Goal: Transaction & Acquisition: Purchase product/service

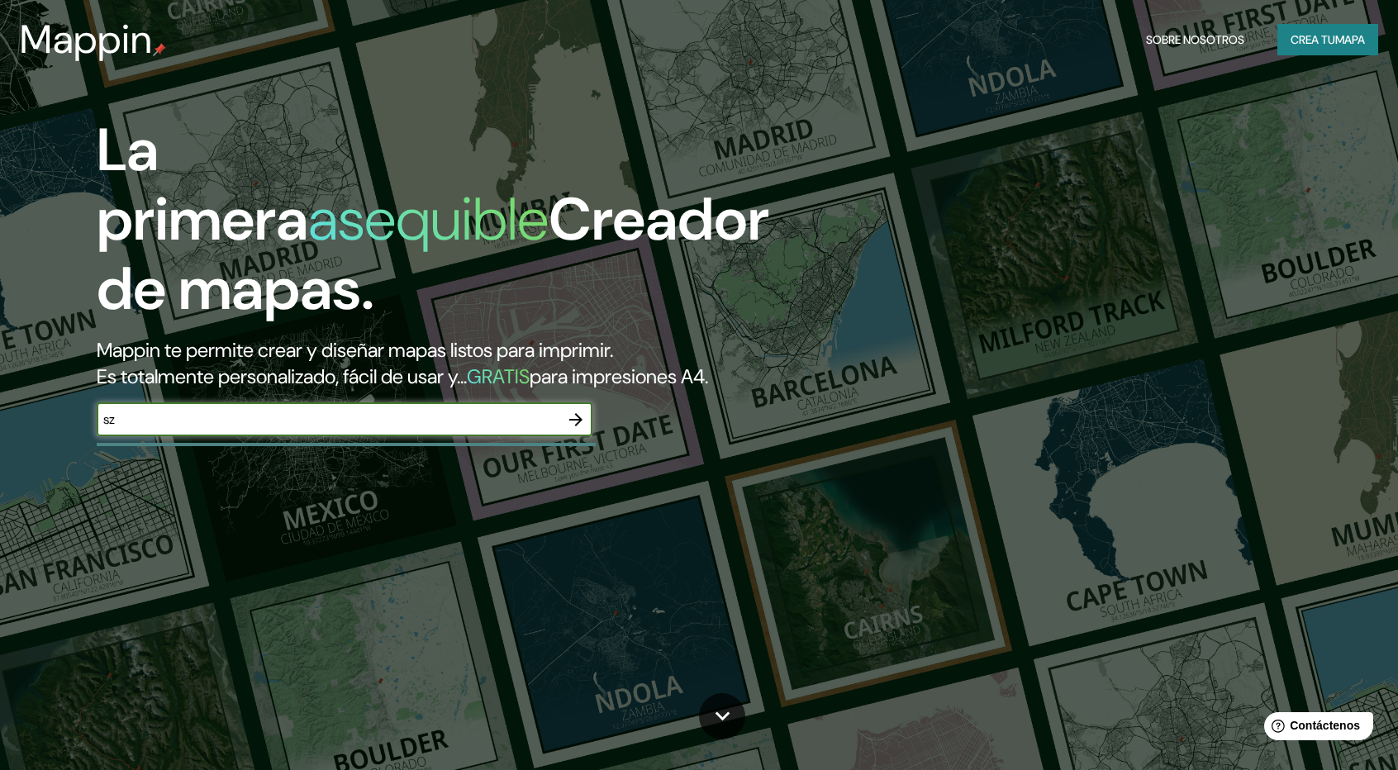
type input "s"
type input "[GEOGRAPHIC_DATA]"
click at [573, 421] on icon "button" at bounding box center [576, 420] width 20 height 20
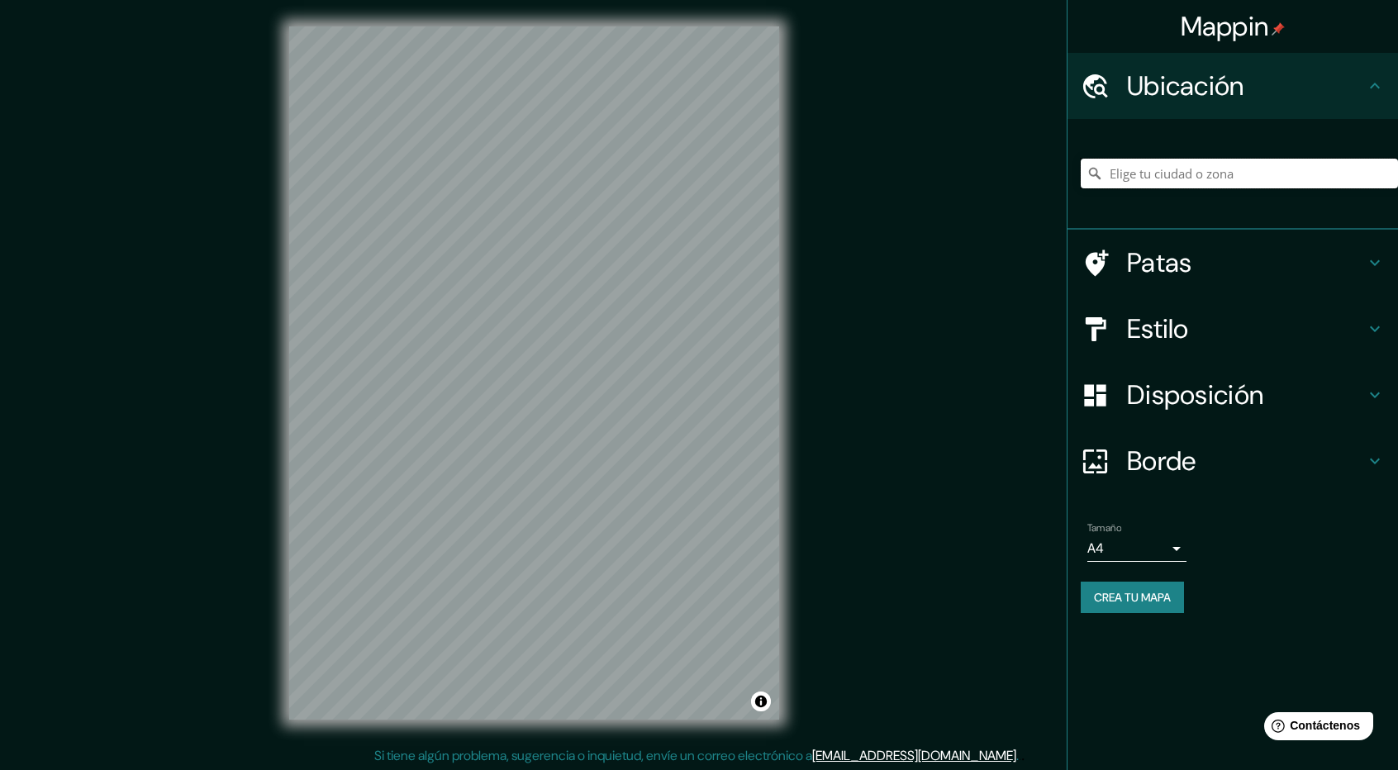
click at [1148, 175] on input "Elige tu ciudad o zona" at bounding box center [1239, 174] width 317 height 30
type input "e"
click at [1222, 348] on div "Estilo" at bounding box center [1233, 329] width 331 height 66
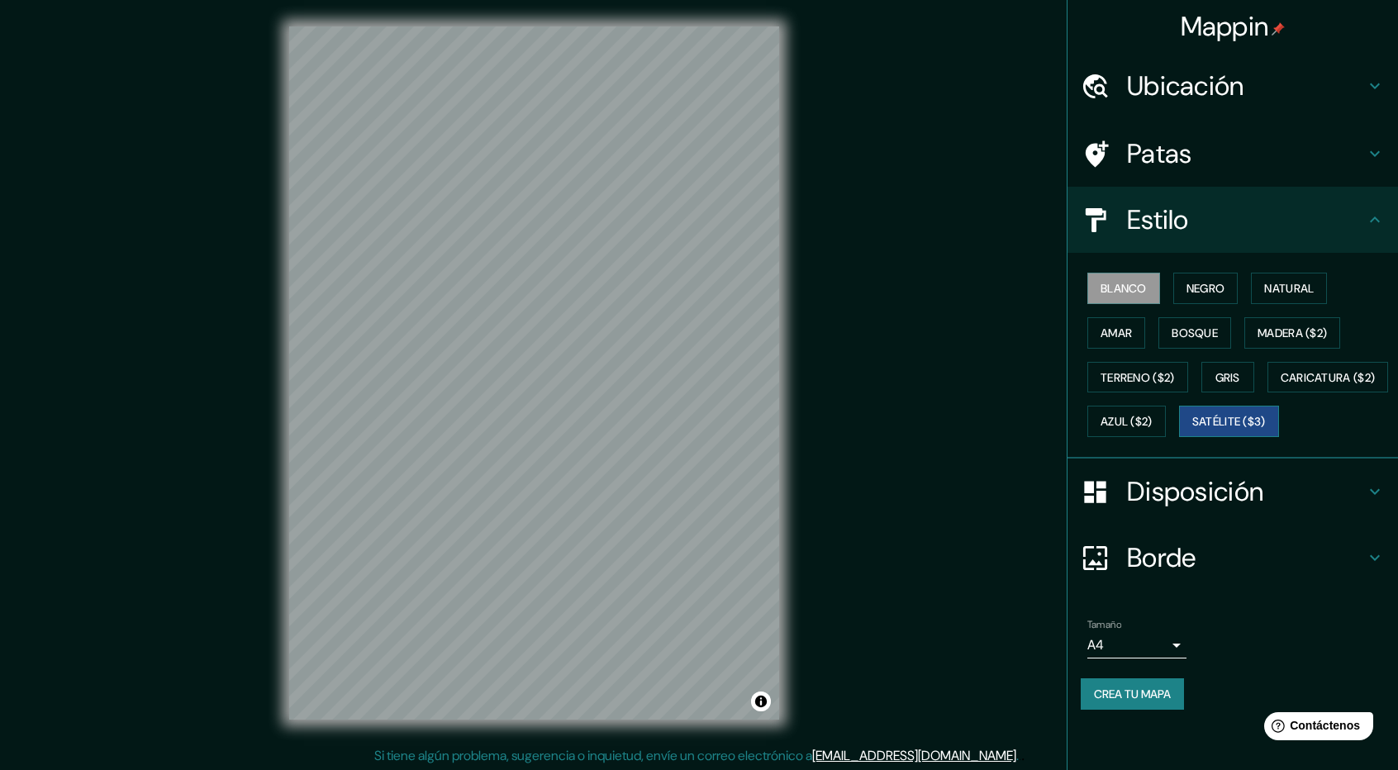
click at [1192, 430] on font "Satélite ($3)" at bounding box center [1229, 422] width 74 height 15
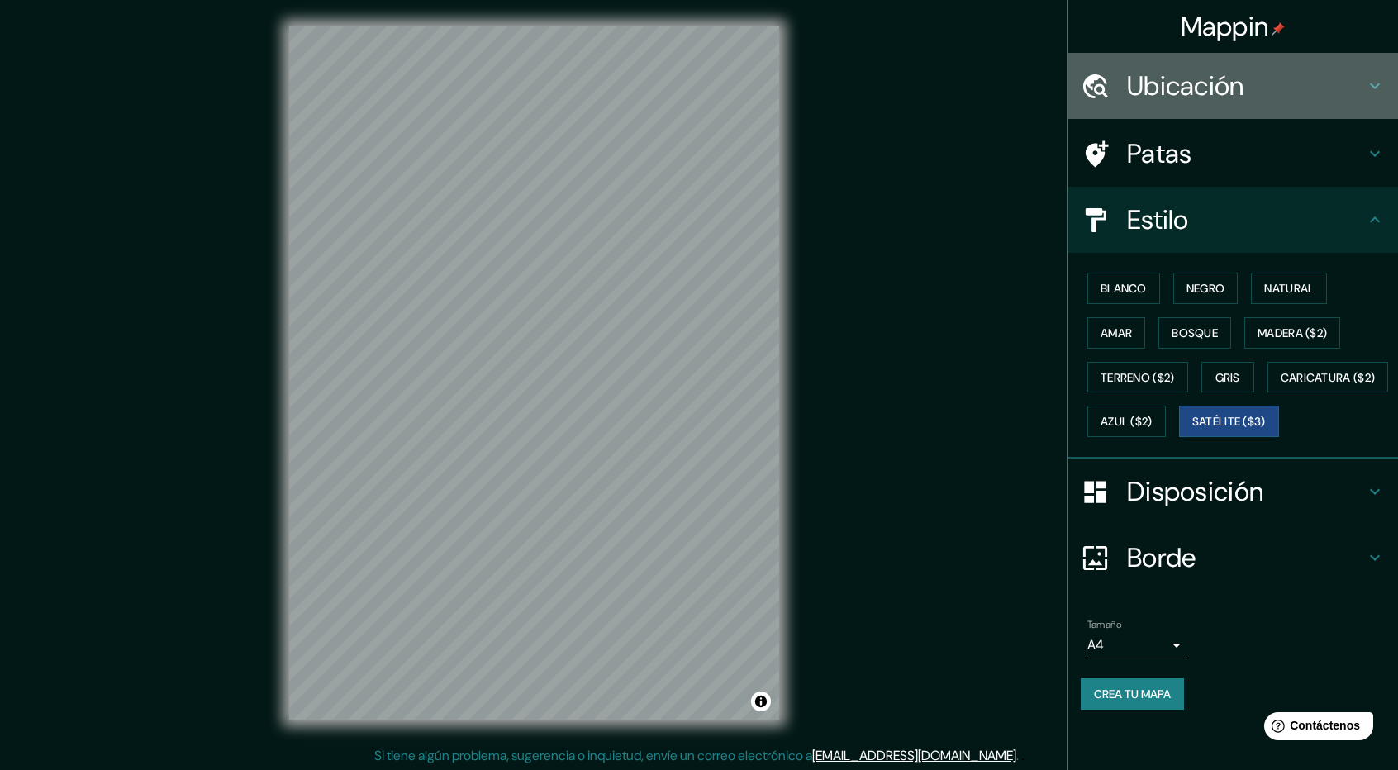
click at [1159, 88] on font "Ubicación" at bounding box center [1185, 86] width 117 height 35
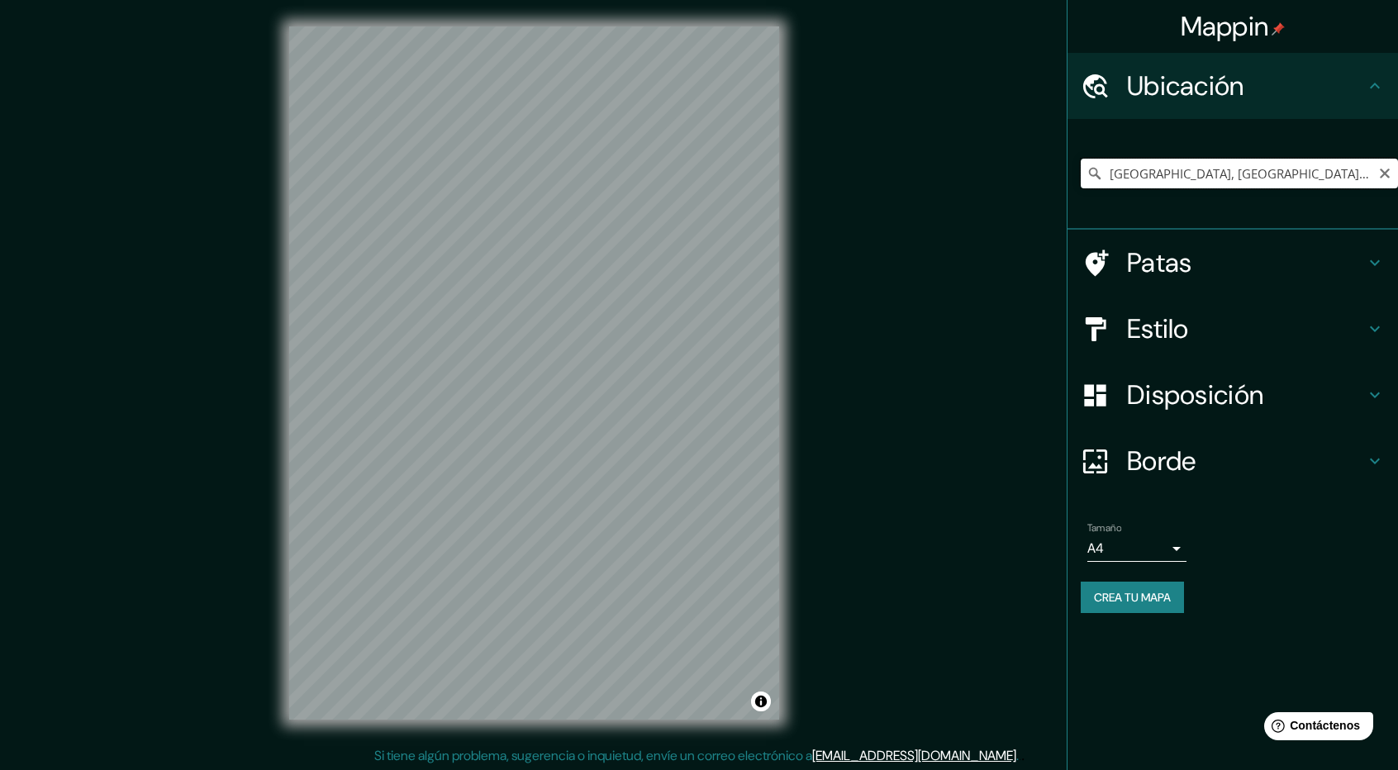
click at [1155, 174] on input "[GEOGRAPHIC_DATA], [GEOGRAPHIC_DATA], [GEOGRAPHIC_DATA], [GEOGRAPHIC_DATA]" at bounding box center [1239, 174] width 317 height 30
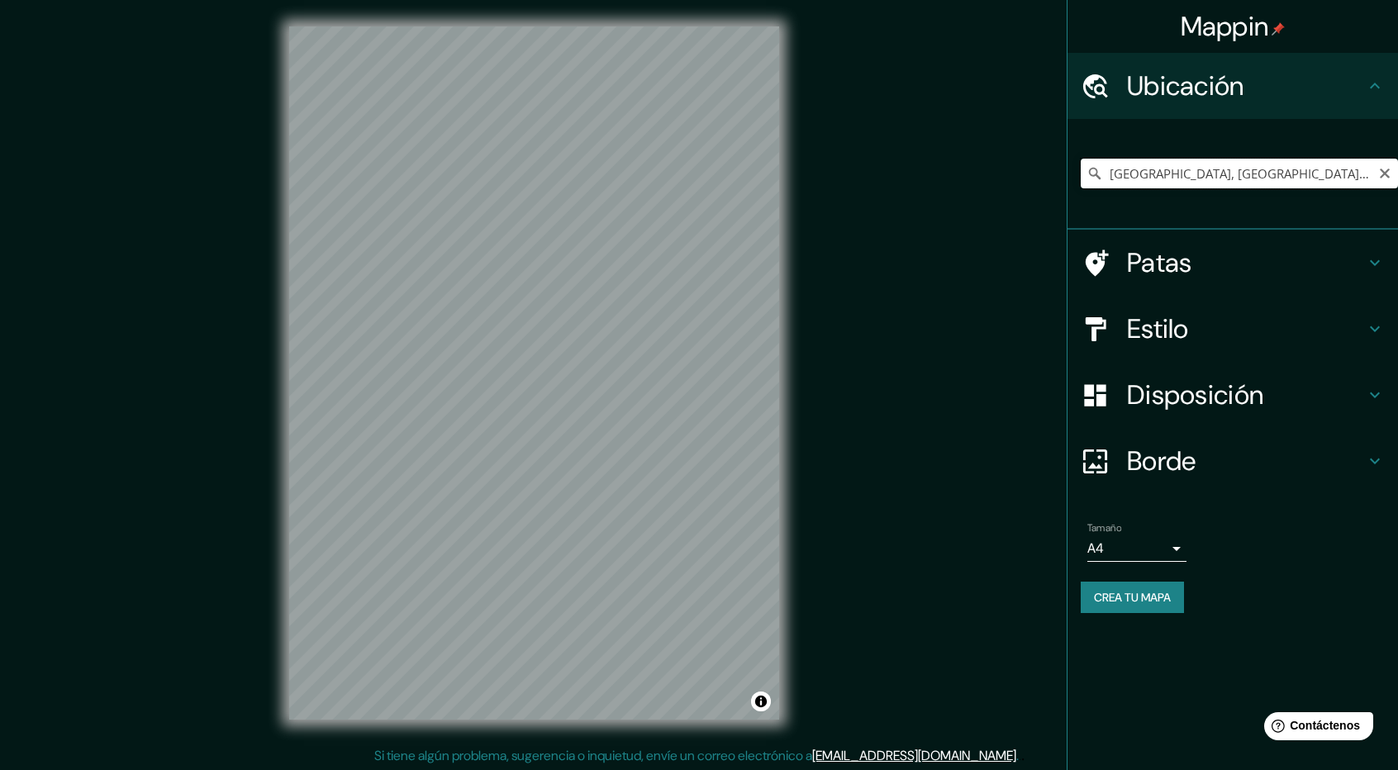
click at [1155, 174] on input "[GEOGRAPHIC_DATA], [GEOGRAPHIC_DATA], [GEOGRAPHIC_DATA], [GEOGRAPHIC_DATA]" at bounding box center [1239, 174] width 317 height 30
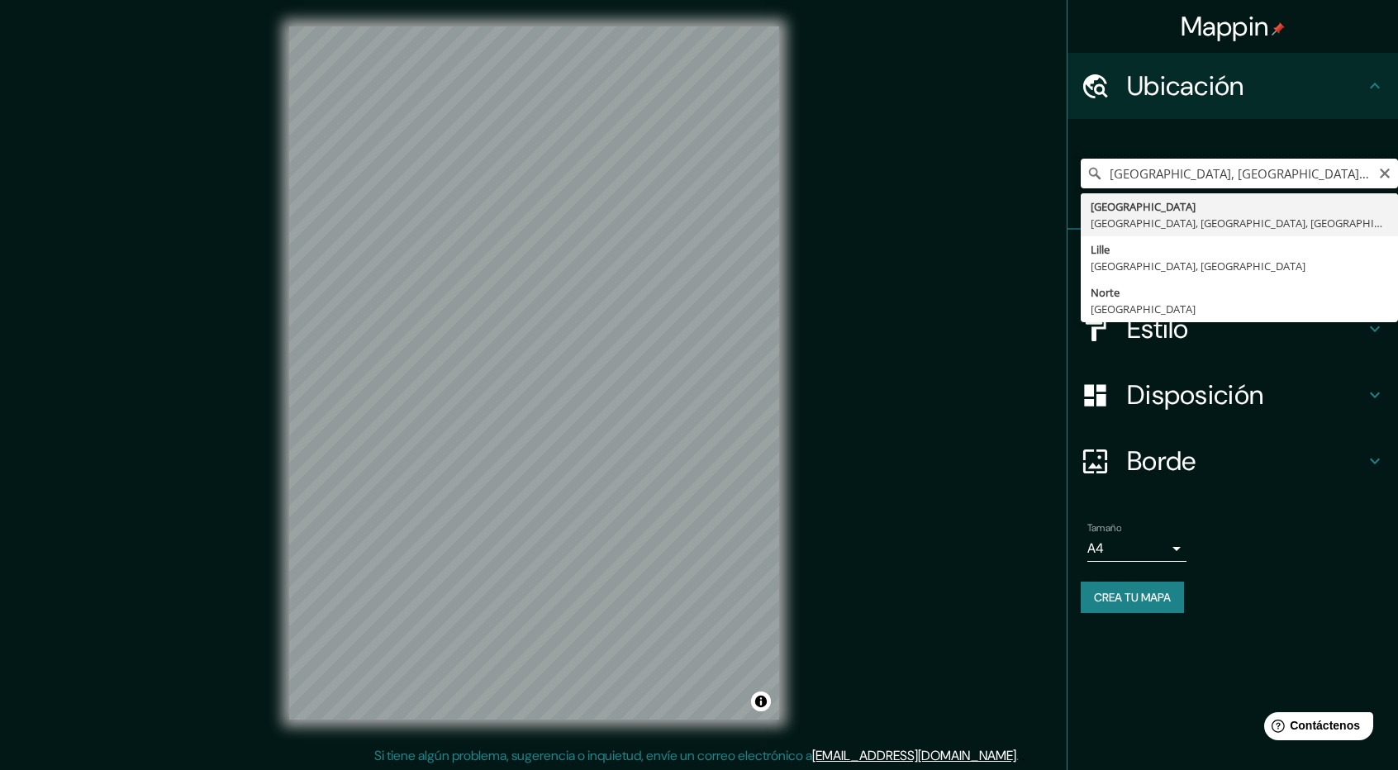
click at [1166, 184] on input "[GEOGRAPHIC_DATA], [GEOGRAPHIC_DATA], [GEOGRAPHIC_DATA], [GEOGRAPHIC_DATA]" at bounding box center [1239, 174] width 317 height 30
paste input "[GEOGRAPHIC_DATA]"
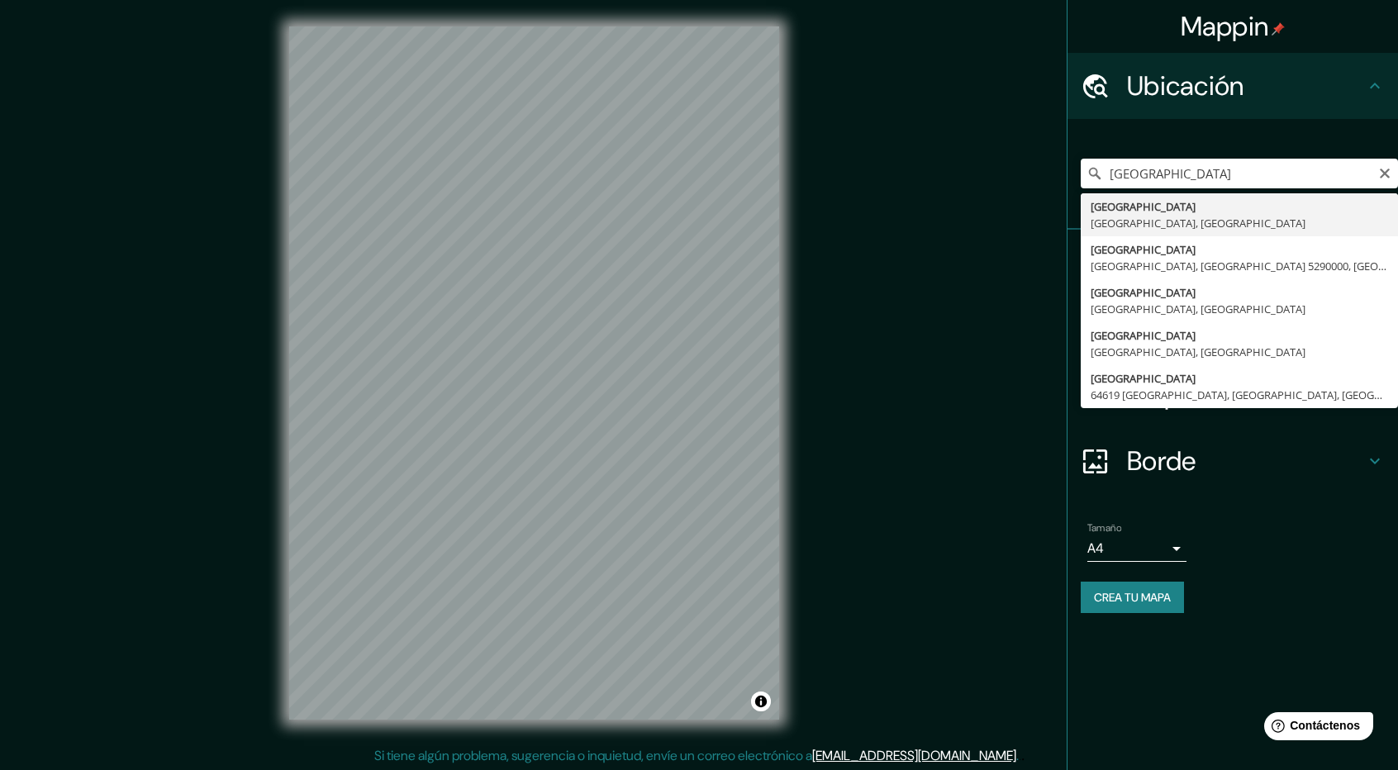
type input "[GEOGRAPHIC_DATA], [GEOGRAPHIC_DATA], [GEOGRAPHIC_DATA]"
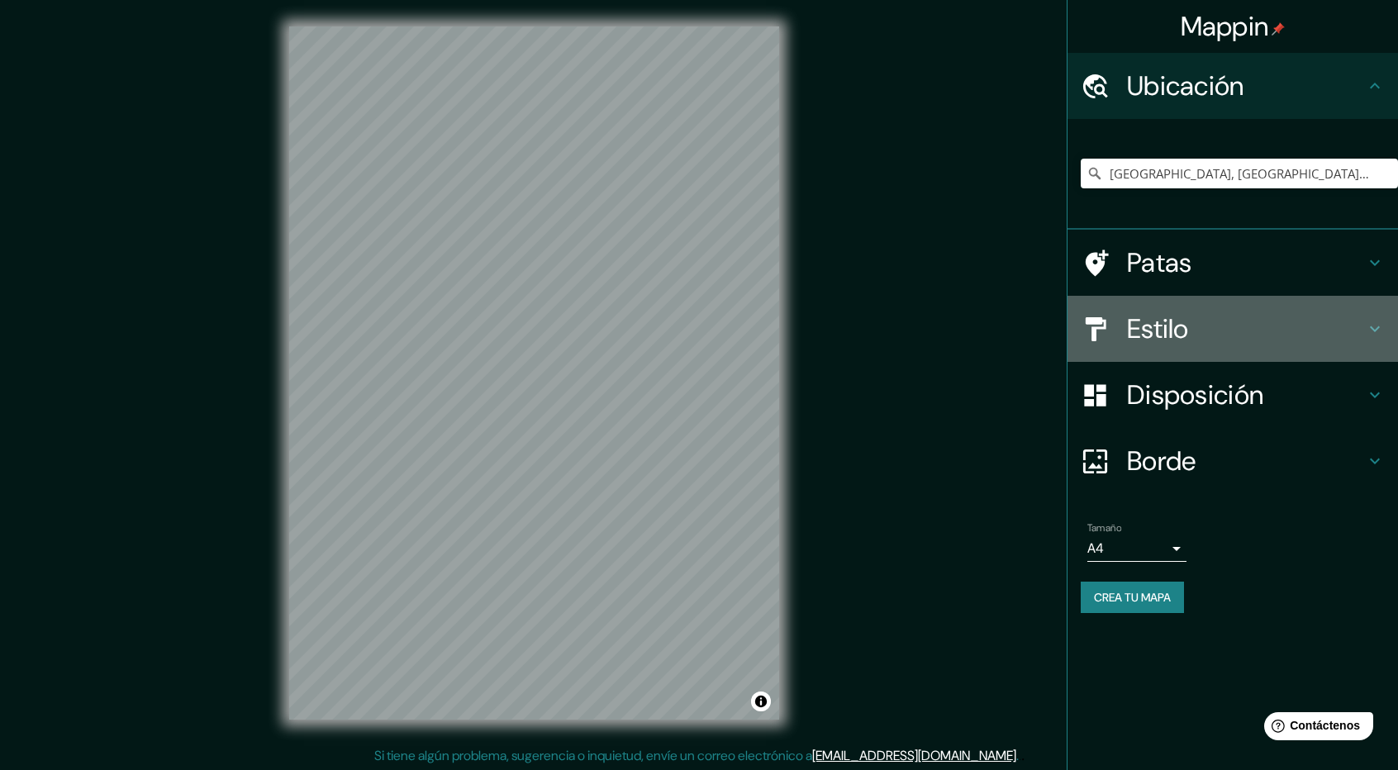
click at [1168, 316] on font "Estilo" at bounding box center [1158, 329] width 62 height 35
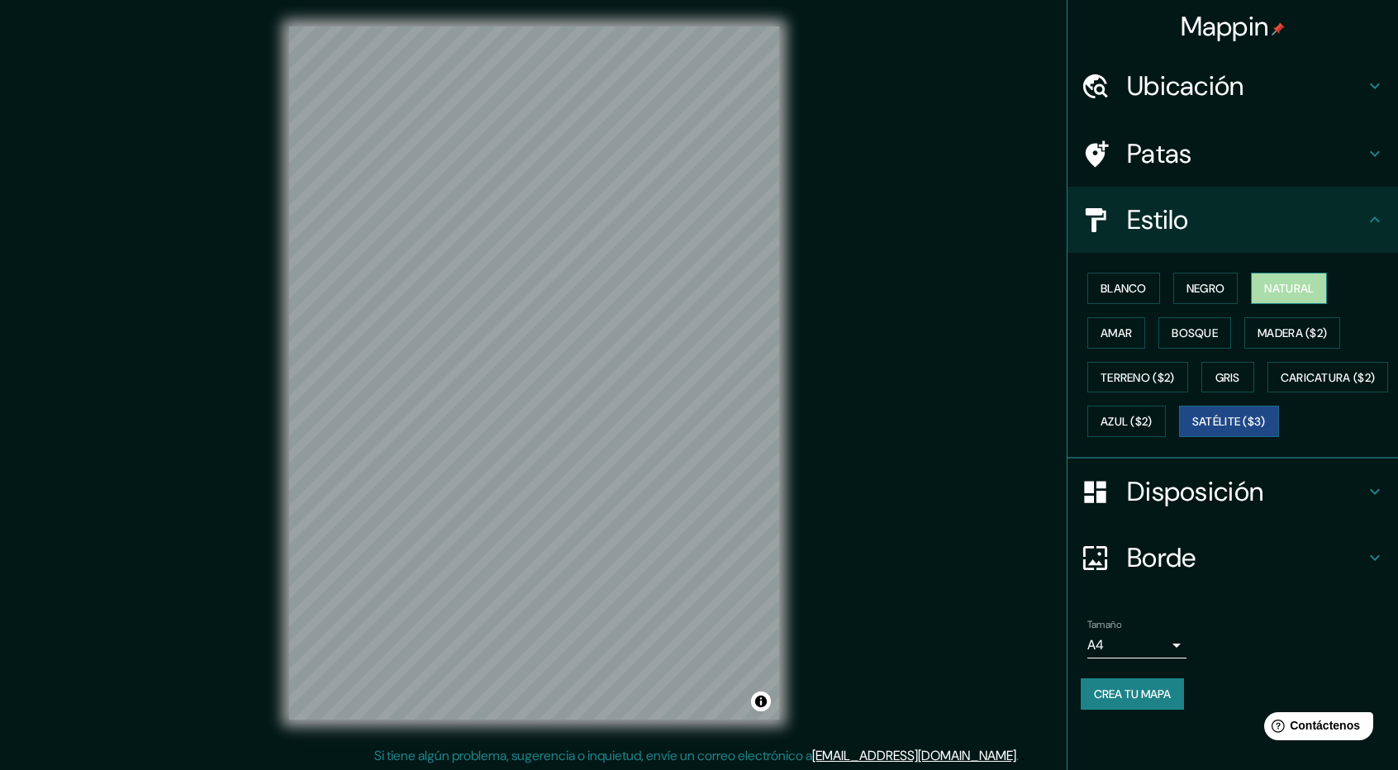
click at [1264, 277] on button "Natural" at bounding box center [1289, 288] width 76 height 31
click at [1192, 432] on font "Satélite ($3)" at bounding box center [1229, 421] width 74 height 21
click at [1273, 293] on font "Natural" at bounding box center [1289, 288] width 50 height 15
click at [1153, 415] on font "Azul ($2)" at bounding box center [1127, 422] width 52 height 15
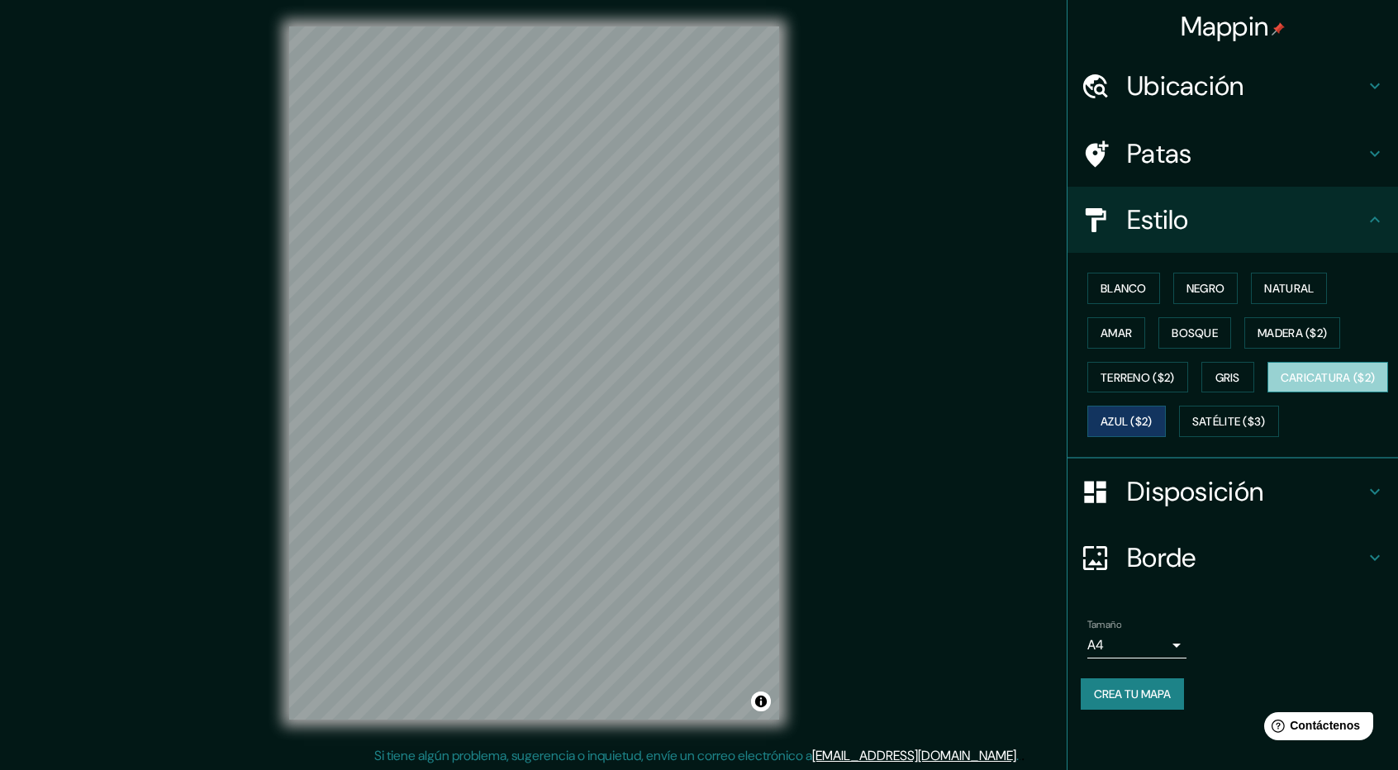
click at [1281, 385] on font "Caricatura ($2)" at bounding box center [1328, 377] width 95 height 15
click at [1164, 378] on font "Terreno ($2)" at bounding box center [1138, 377] width 74 height 15
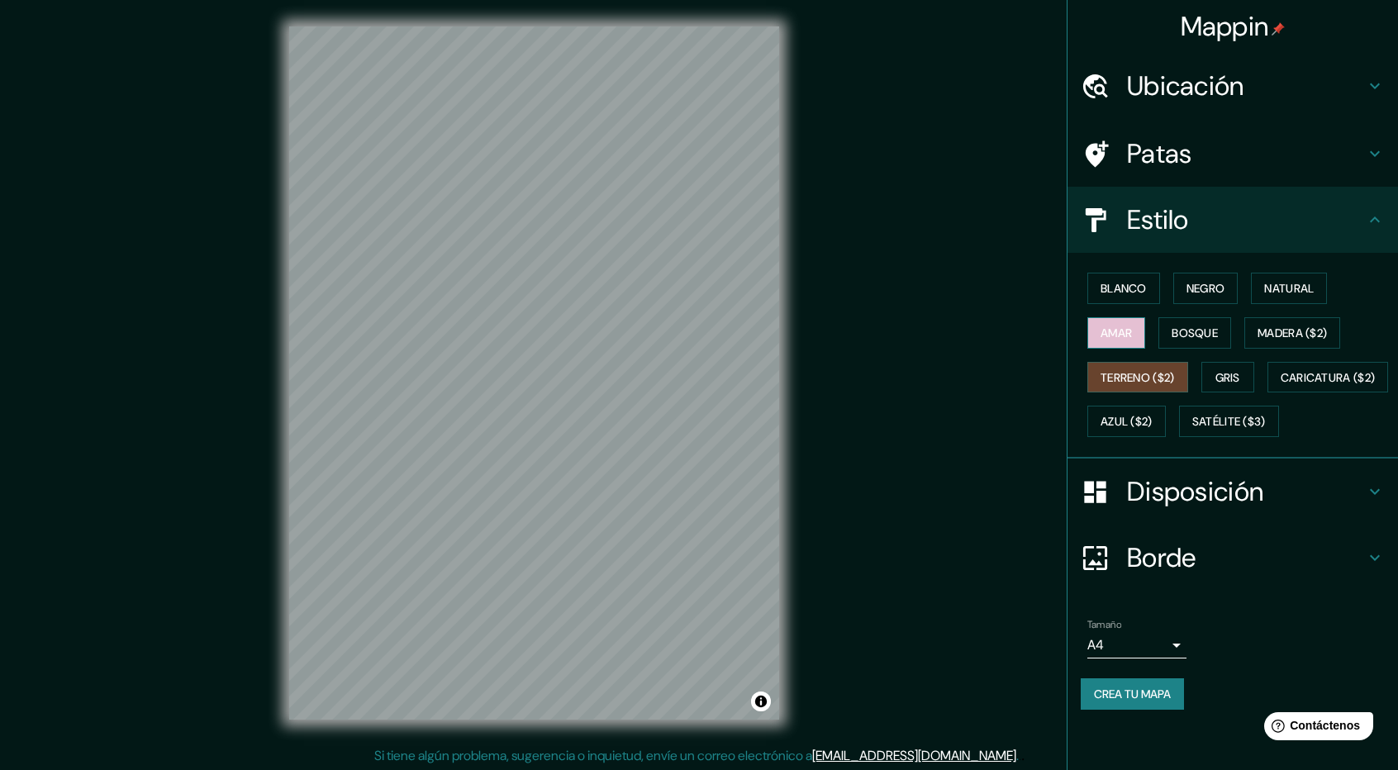
click at [1129, 331] on font "Amar" at bounding box center [1116, 333] width 31 height 15
click at [1134, 294] on font "Blanco" at bounding box center [1124, 288] width 46 height 15
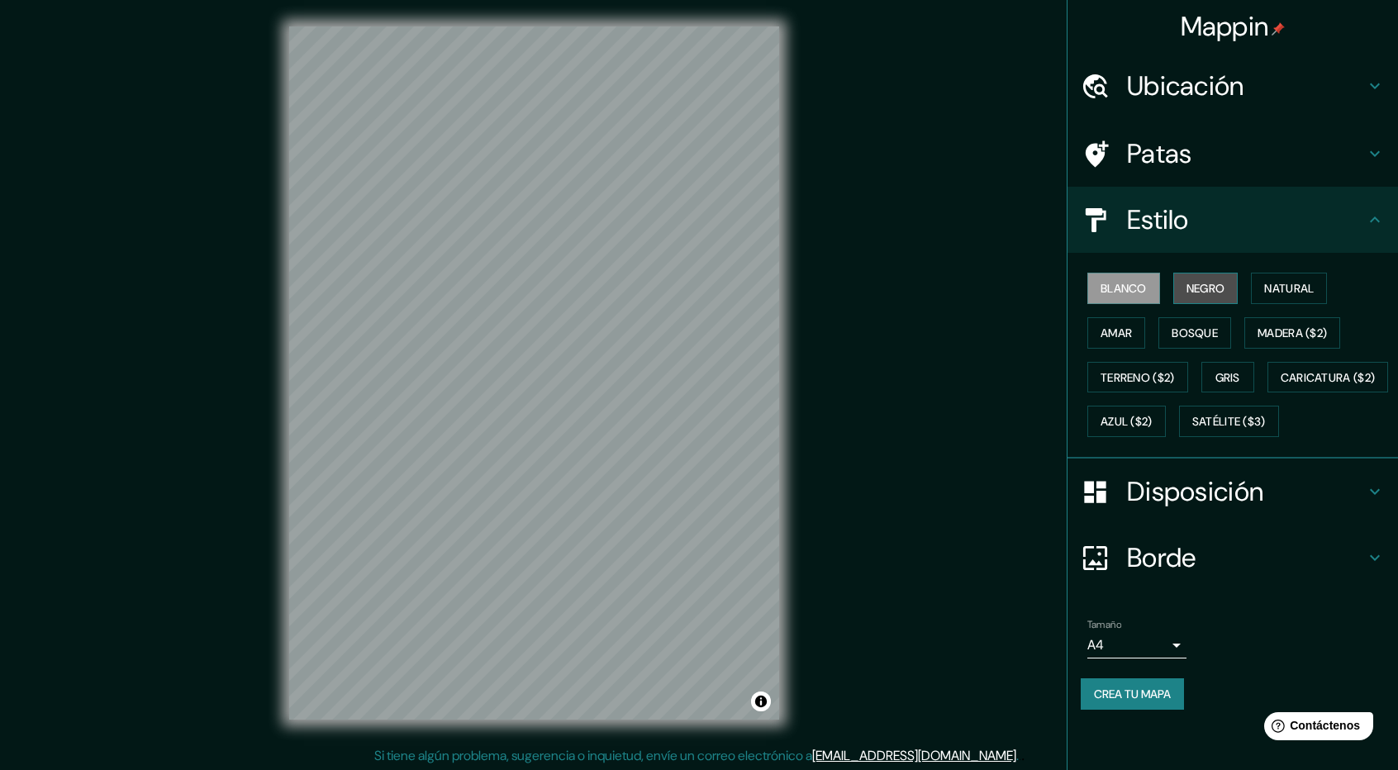
click at [1197, 284] on font "Negro" at bounding box center [1206, 288] width 39 height 15
click at [1282, 284] on font "Natural" at bounding box center [1289, 288] width 50 height 15
click at [562, 265] on div at bounding box center [568, 261] width 13 height 13
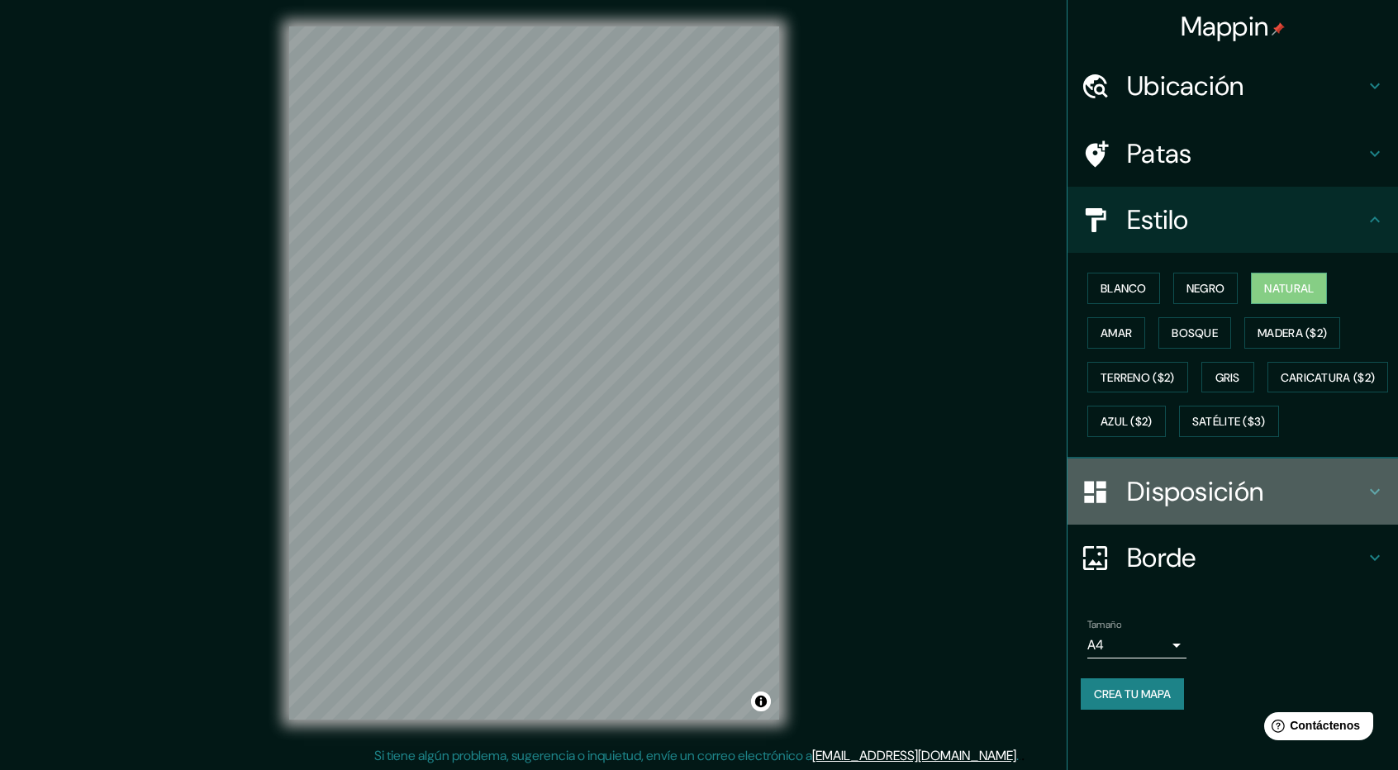
click at [1210, 509] on font "Disposición" at bounding box center [1195, 491] width 136 height 35
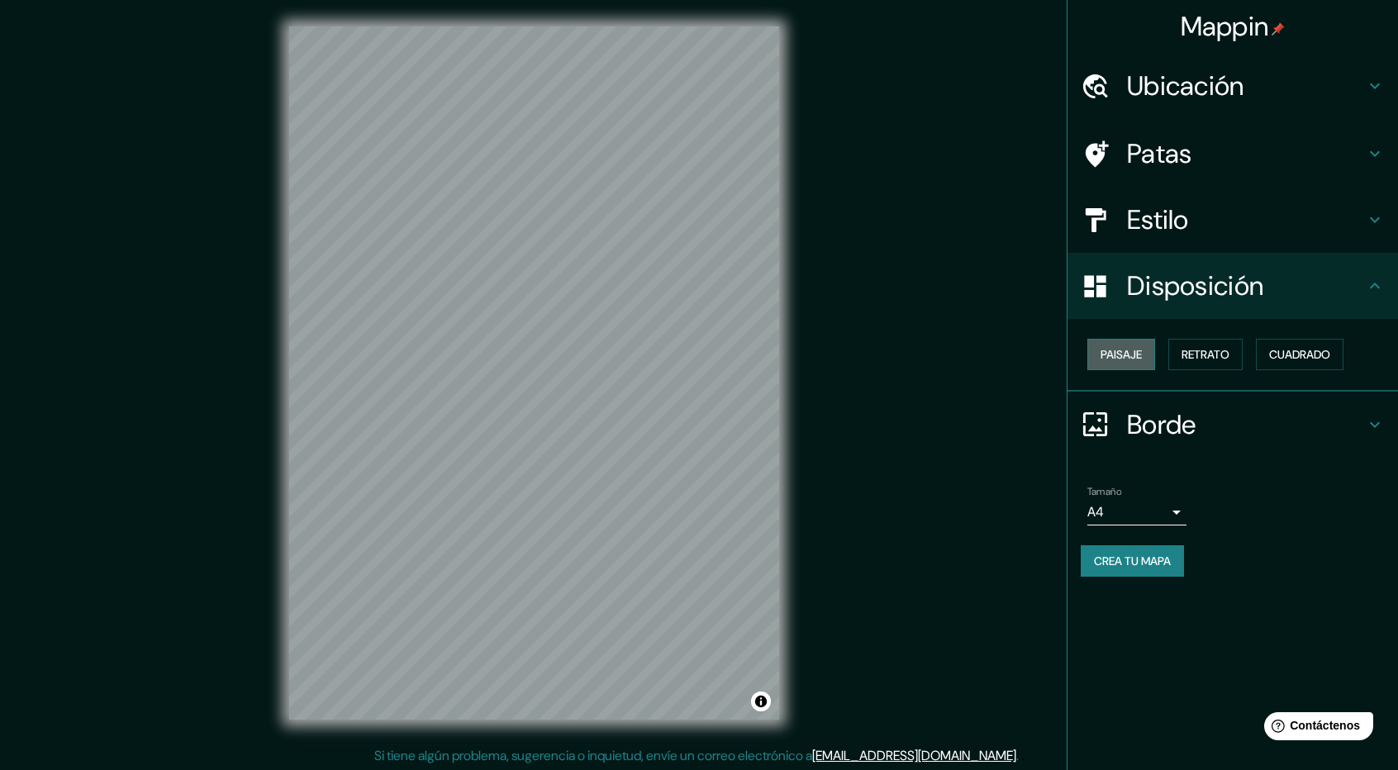
click at [1134, 355] on font "Paisaje" at bounding box center [1121, 354] width 41 height 15
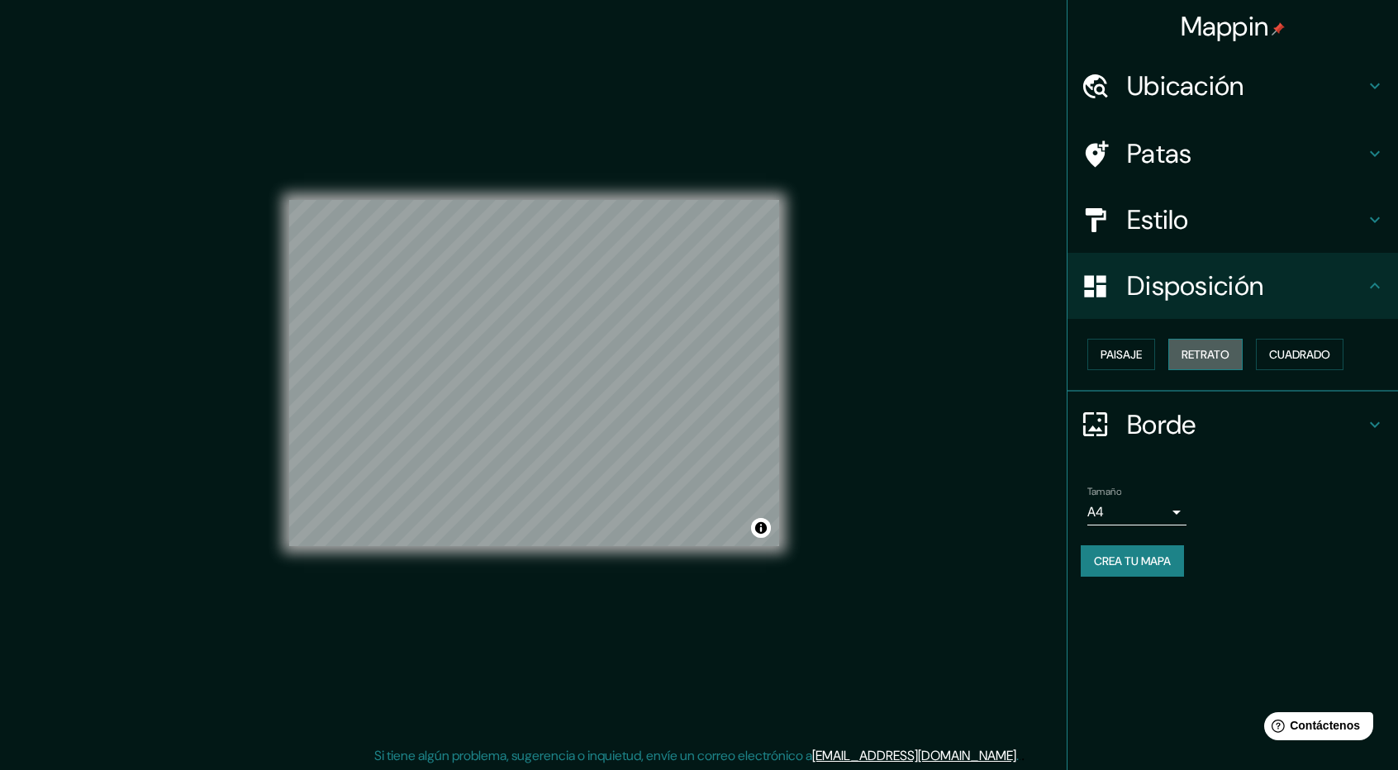
click at [1210, 351] on font "Retrato" at bounding box center [1206, 354] width 48 height 15
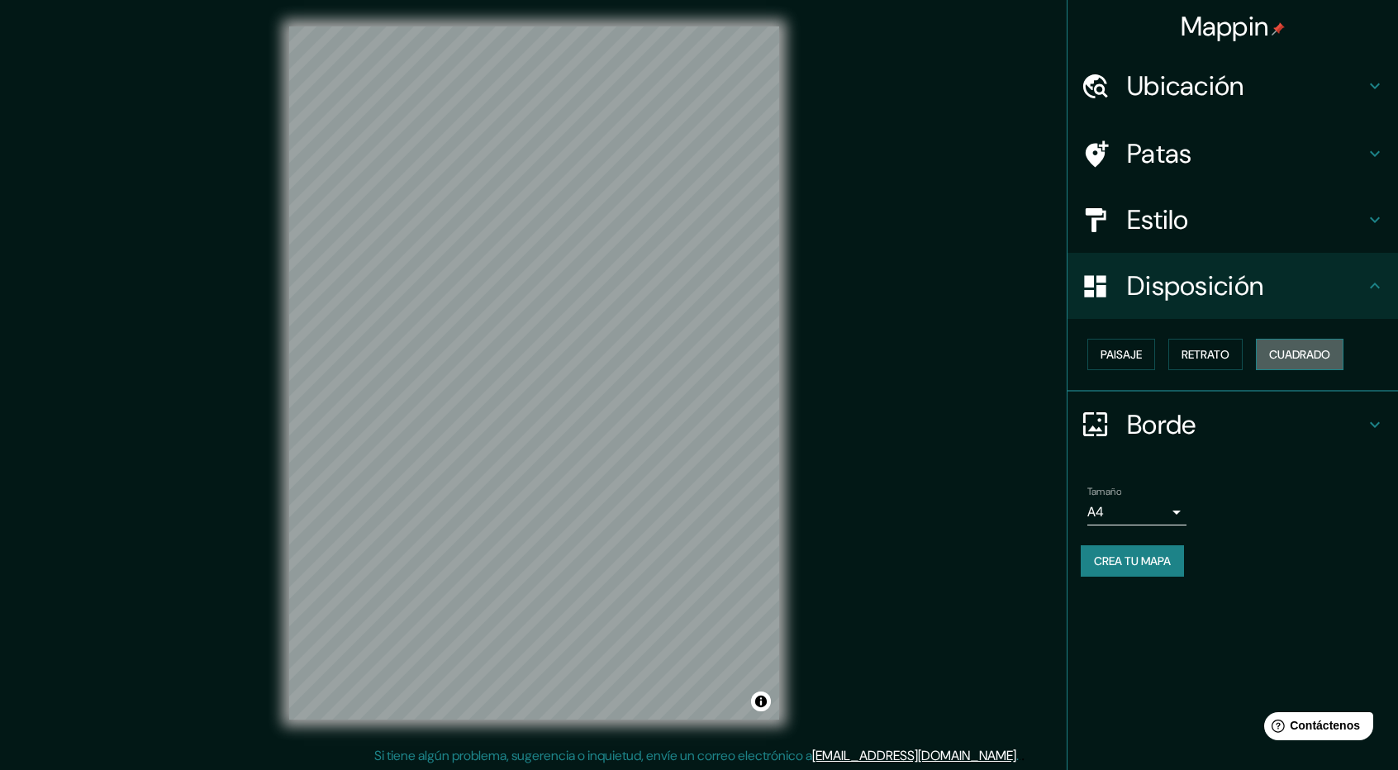
click at [1287, 342] on button "Cuadrado" at bounding box center [1300, 354] width 88 height 31
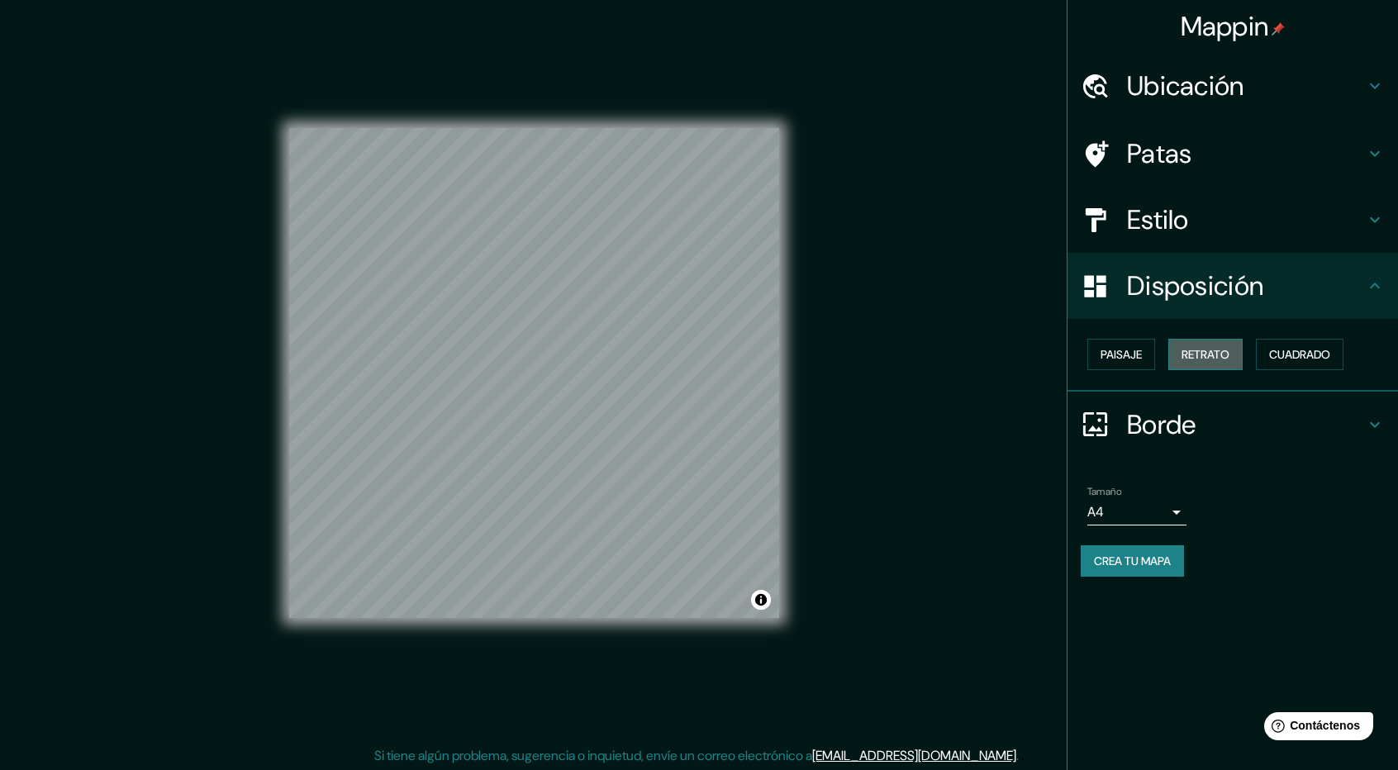
click at [1203, 355] on font "Retrato" at bounding box center [1206, 354] width 48 height 15
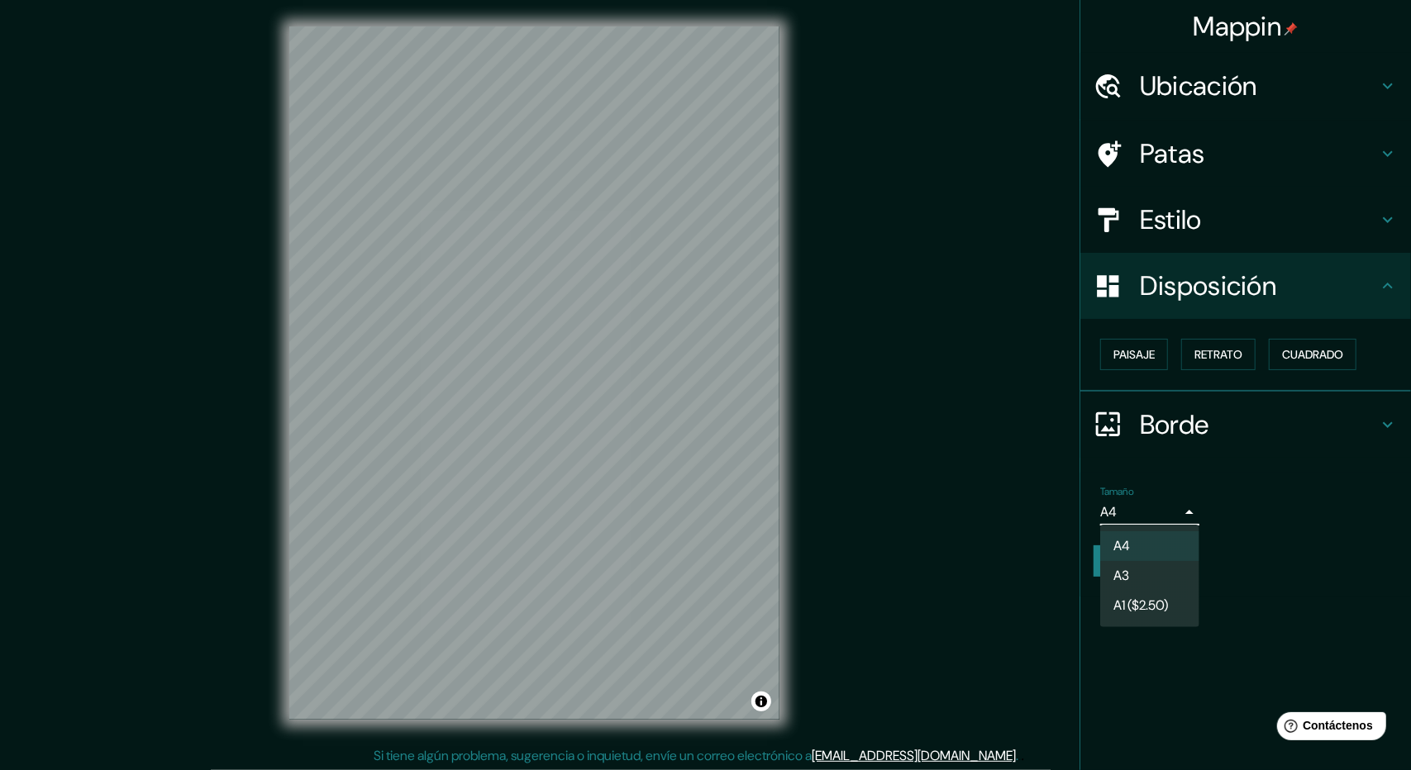
click at [1140, 503] on body "Mappin Ubicación Estrasburgo, [GEOGRAPHIC_DATA], [GEOGRAPHIC_DATA] Patas Estilo…" at bounding box center [705, 385] width 1411 height 770
click at [1144, 574] on li "A3" at bounding box center [1149, 577] width 99 height 31
type input "a4"
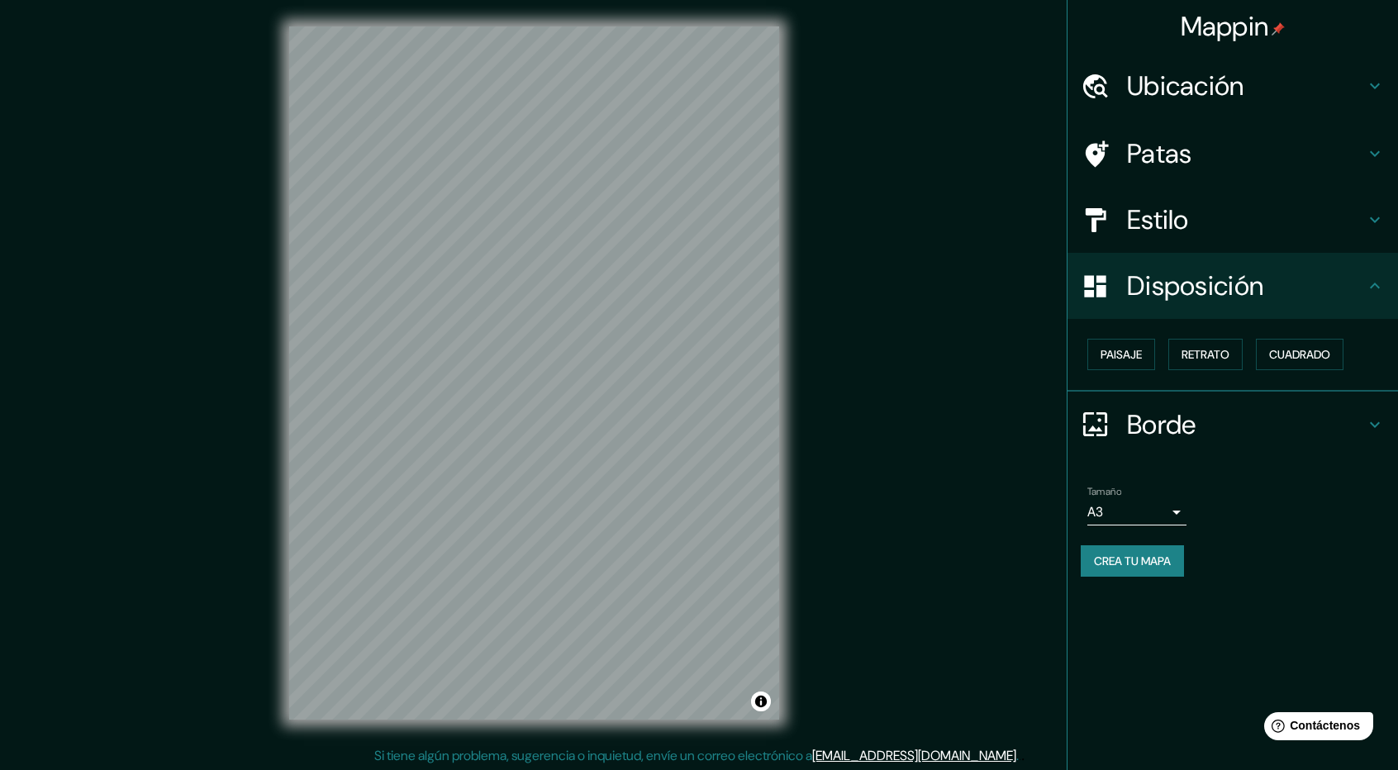
click at [1188, 216] on font "Estilo" at bounding box center [1158, 219] width 62 height 35
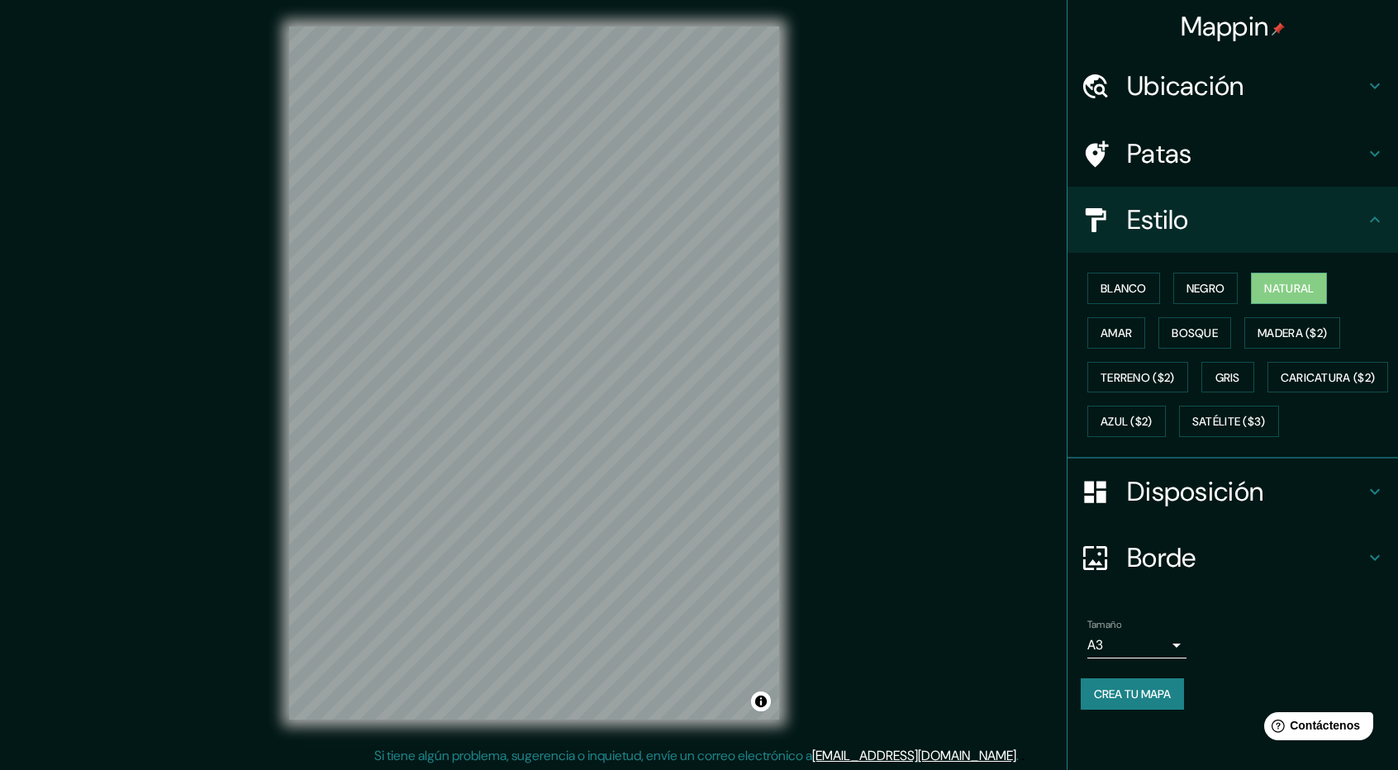
click at [1190, 178] on div "Patas" at bounding box center [1233, 154] width 331 height 66
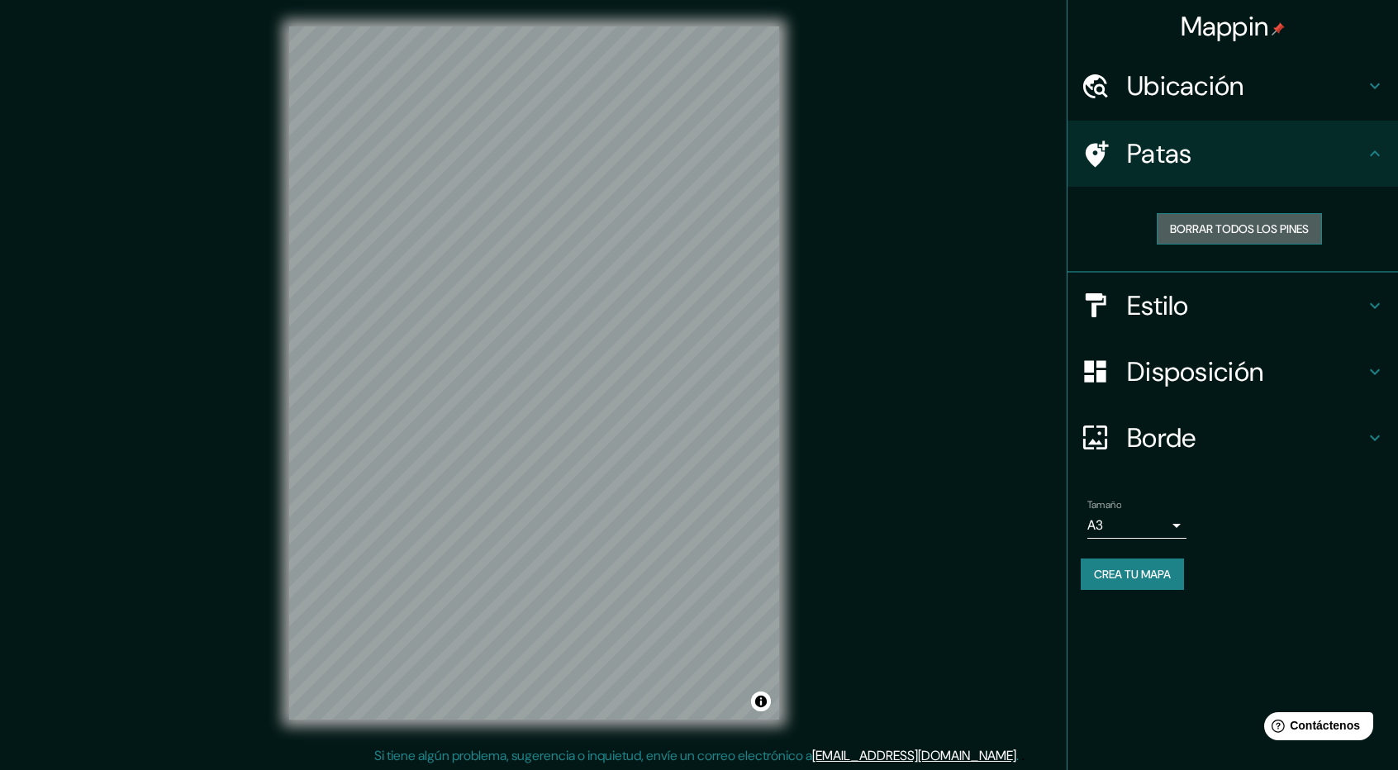
click at [1230, 229] on font "Borrar todos los pines" at bounding box center [1239, 228] width 139 height 15
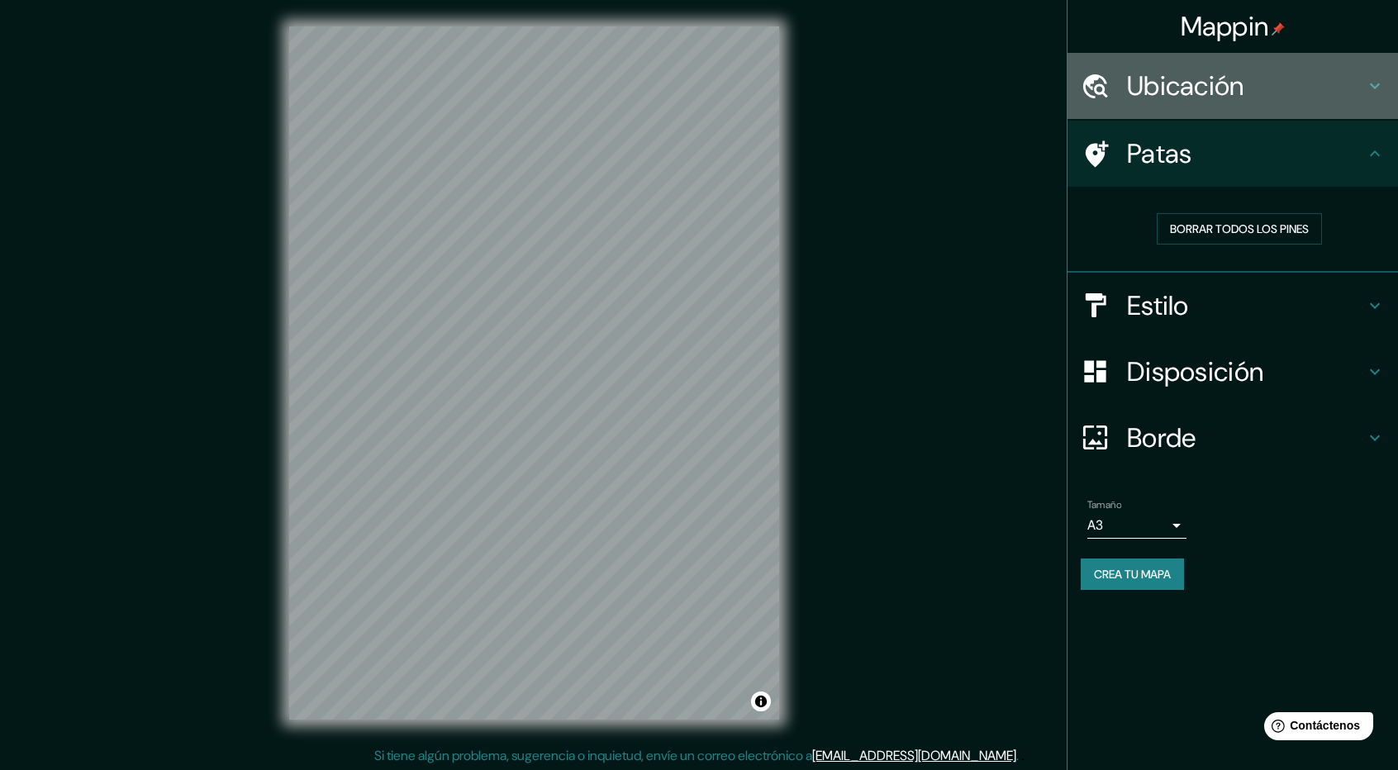
click at [1210, 79] on font "Ubicación" at bounding box center [1185, 86] width 117 height 35
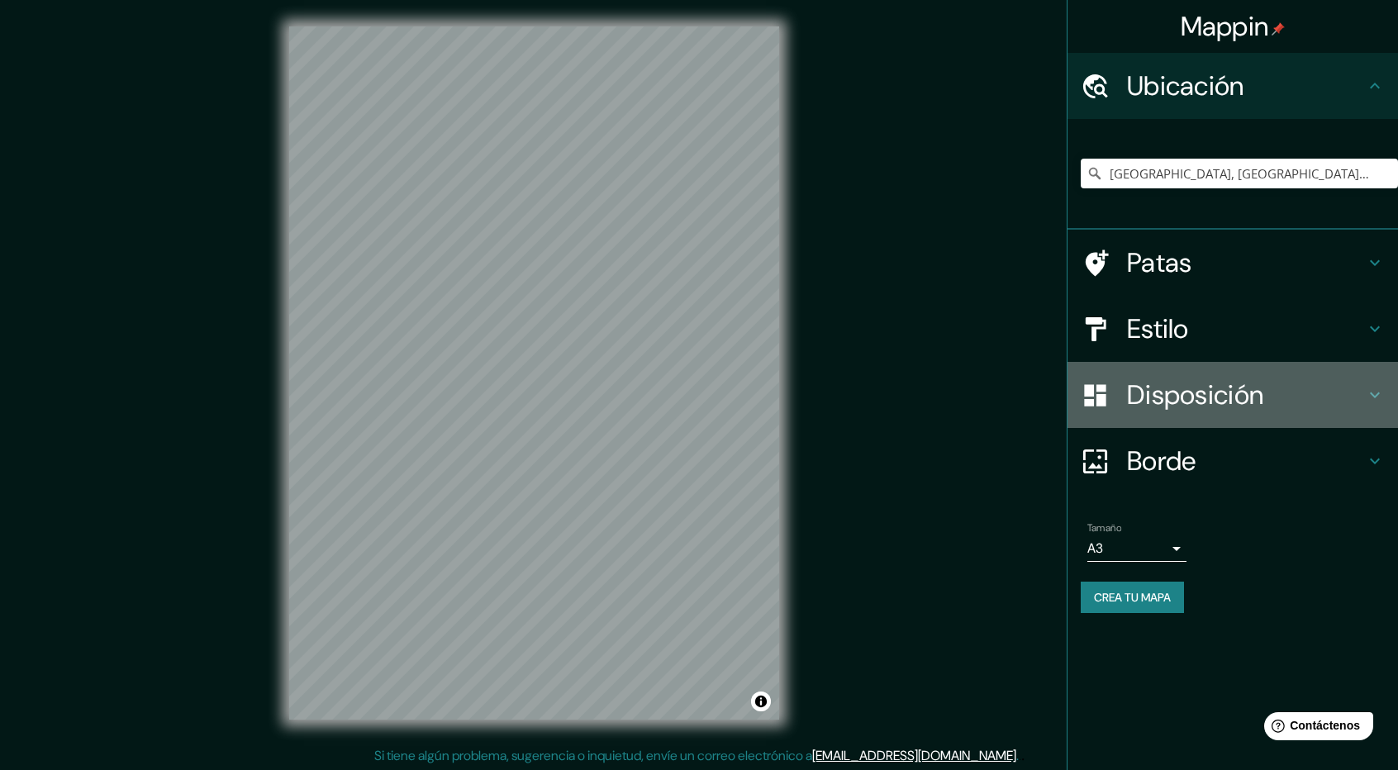
click at [1164, 366] on div "Disposición" at bounding box center [1233, 395] width 331 height 66
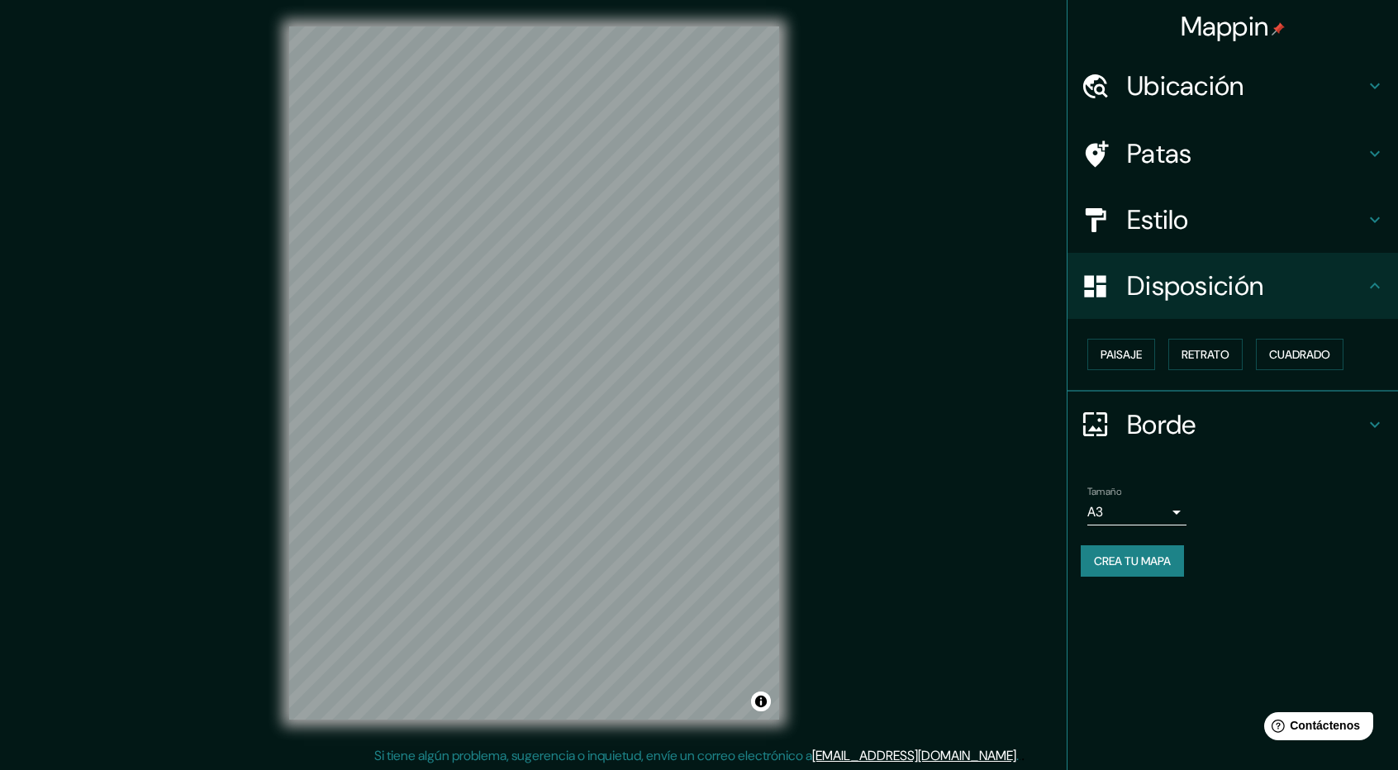
click at [1192, 193] on div "Estilo" at bounding box center [1233, 220] width 331 height 66
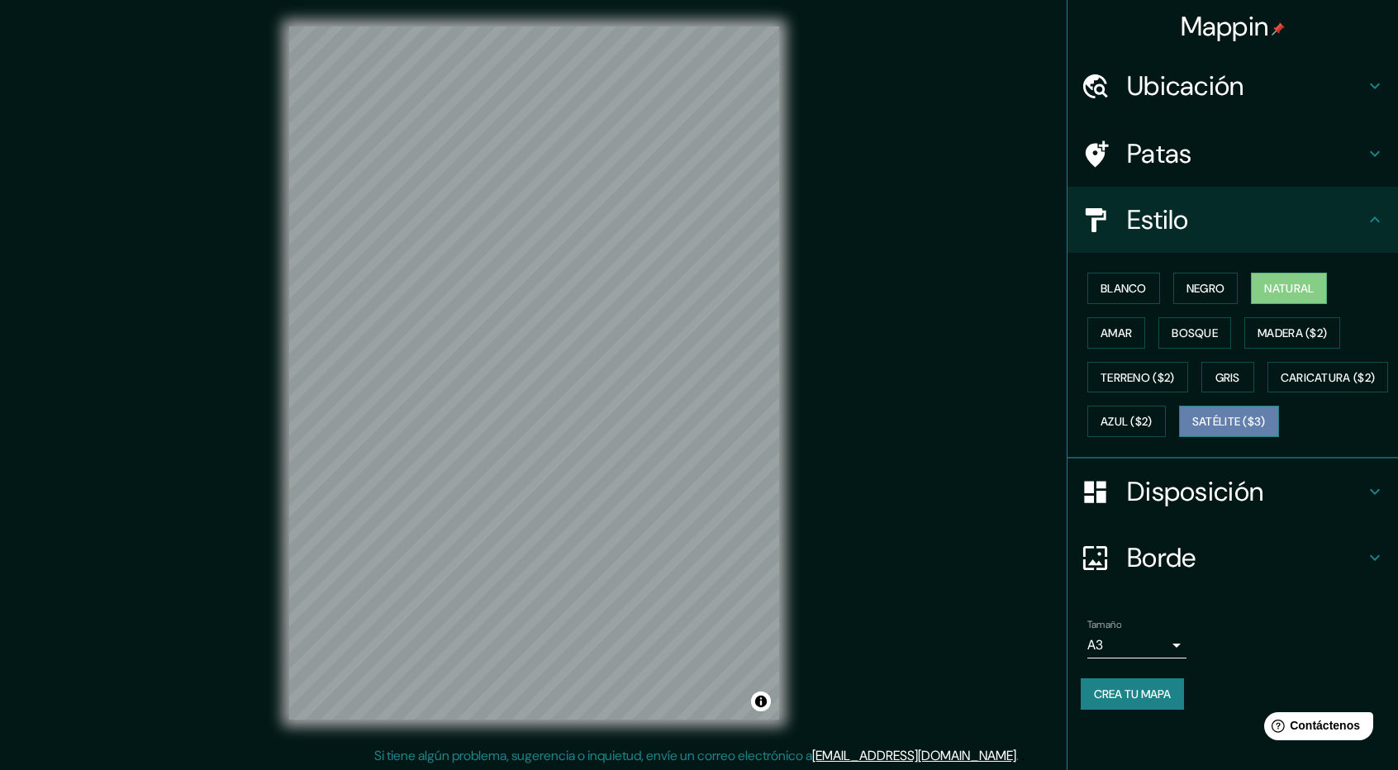
click at [1179, 437] on button "Satélite ($3)" at bounding box center [1229, 421] width 100 height 31
click at [1275, 315] on div "Blanco Negro Natural Amar Bosque Madera ($2) Terreno ($2) Gris Caricatura ($2) …" at bounding box center [1239, 355] width 317 height 178
click at [1279, 319] on button "Madera ($2)" at bounding box center [1293, 332] width 96 height 31
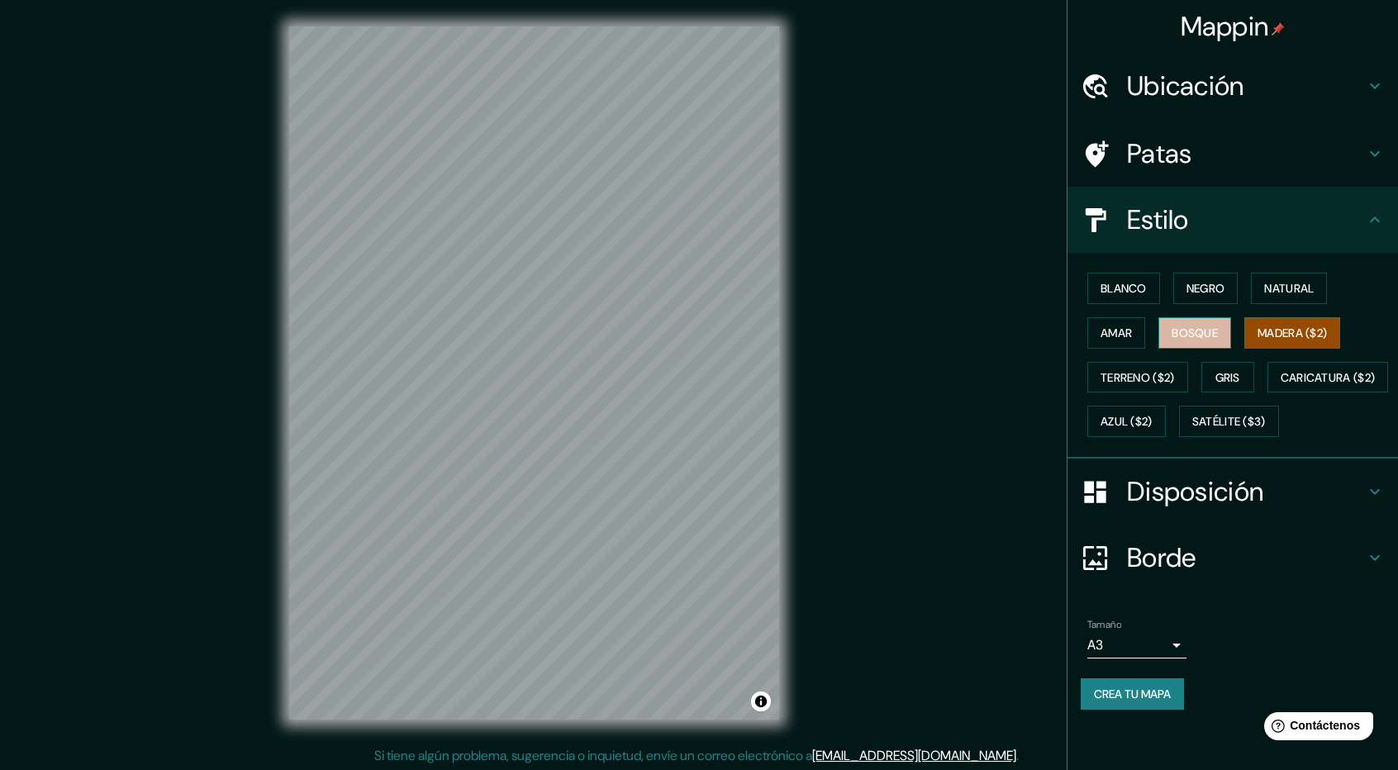
click at [1210, 326] on font "Bosque" at bounding box center [1195, 333] width 46 height 15
click at [1134, 319] on button "Amar" at bounding box center [1116, 332] width 58 height 31
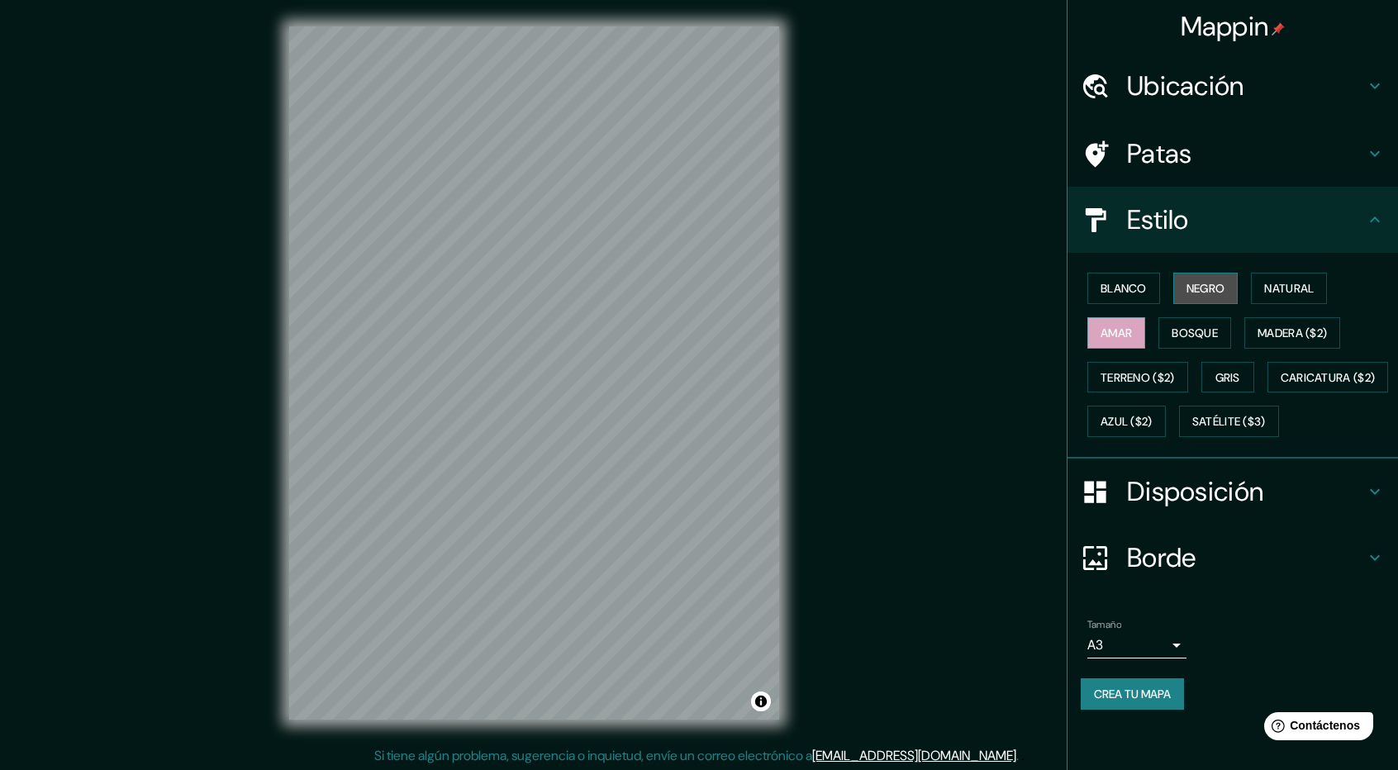
click at [1209, 290] on font "Negro" at bounding box center [1206, 288] width 39 height 15
click at [1266, 296] on button "Natural" at bounding box center [1289, 288] width 76 height 31
